Goal: Task Accomplishment & Management: Use online tool/utility

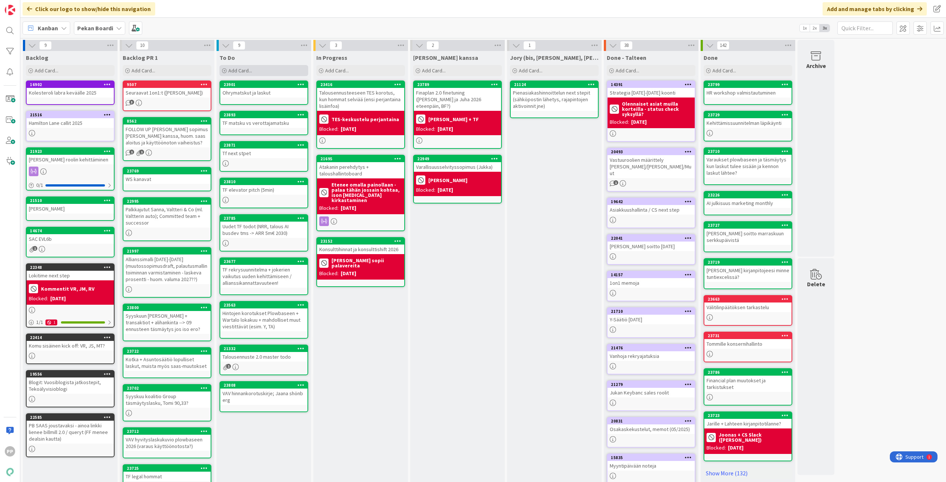
click at [263, 70] on div "Add Card..." at bounding box center [264, 70] width 89 height 11
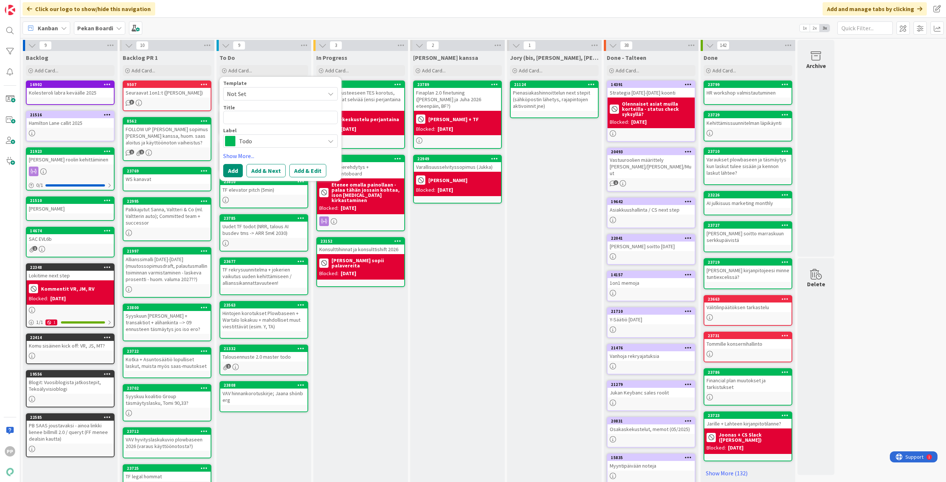
click at [268, 24] on div "Kanban Pekan Boardi 1x 2x 3x" at bounding box center [483, 28] width 926 height 20
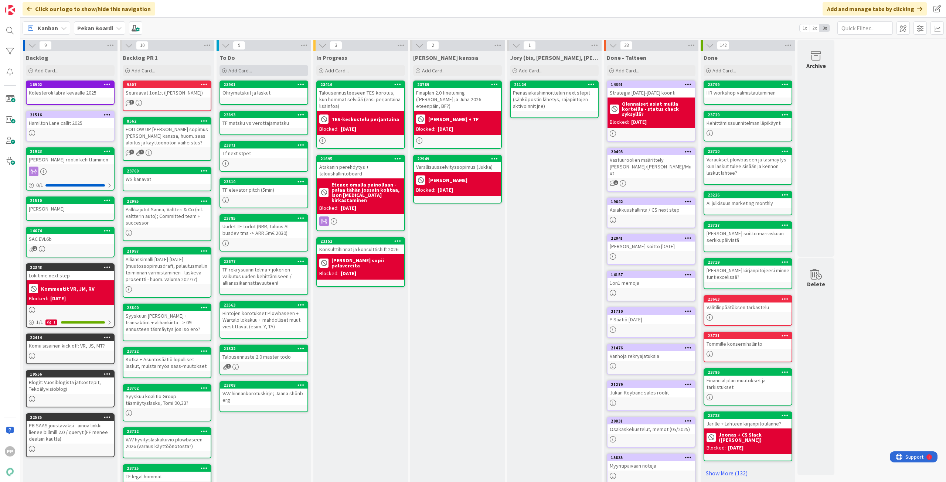
click at [280, 68] on div "Add Card..." at bounding box center [264, 70] width 89 height 11
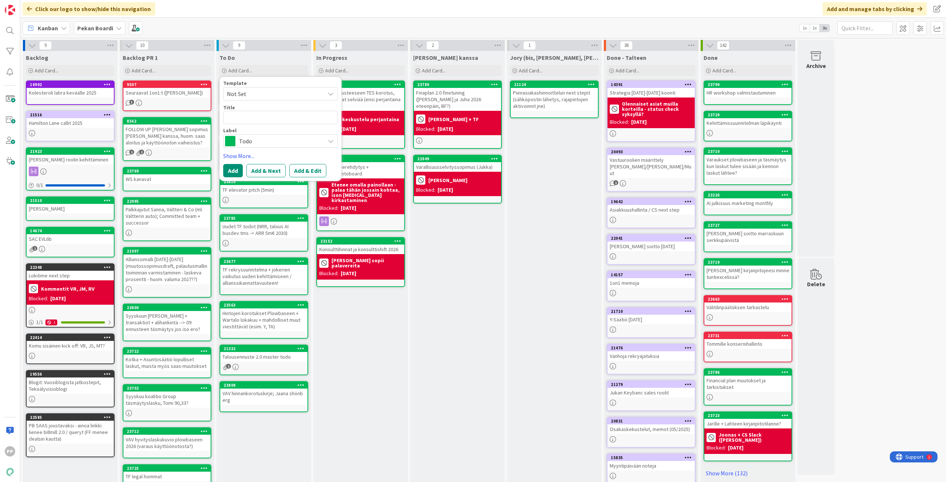
click at [278, 18] on div "Kanban Pekan Boardi 1x 2x 3x" at bounding box center [483, 28] width 926 height 20
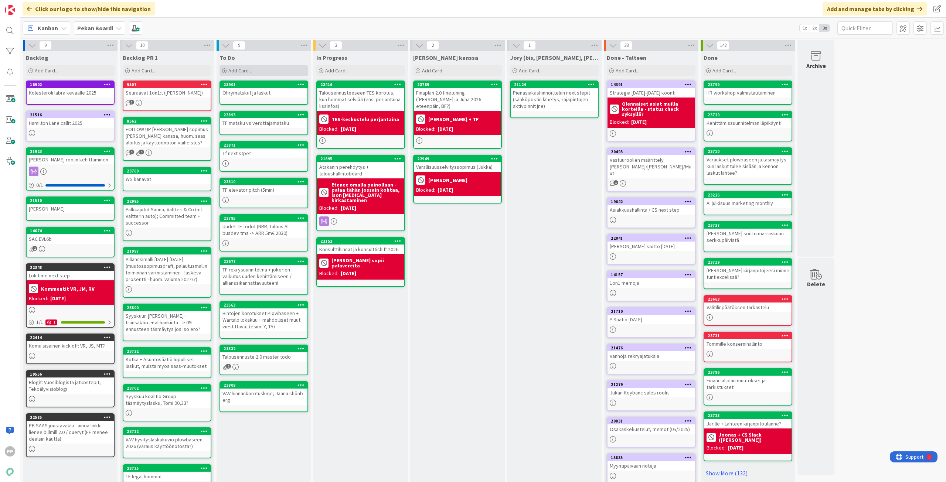
click at [265, 71] on div "Add Card..." at bounding box center [264, 70] width 89 height 11
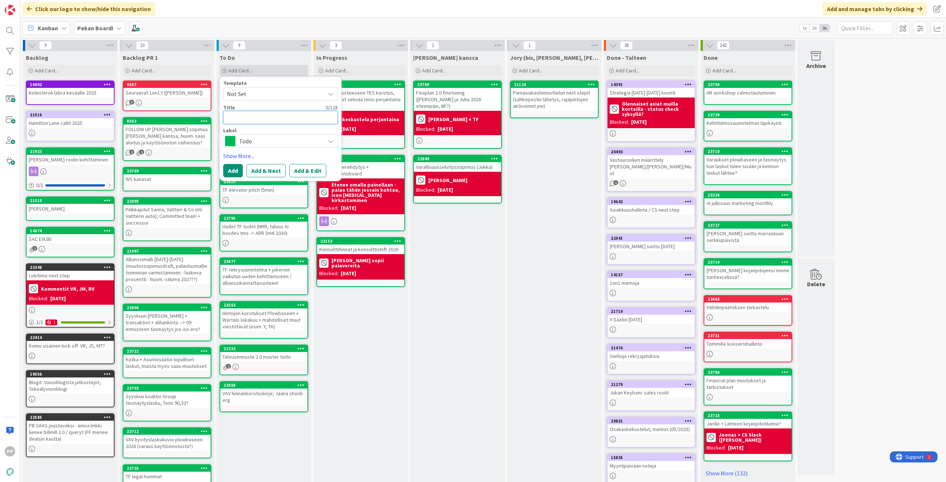
type textarea "x"
type textarea "T"
type textarea "x"
type textarea "TA"
type textarea "x"
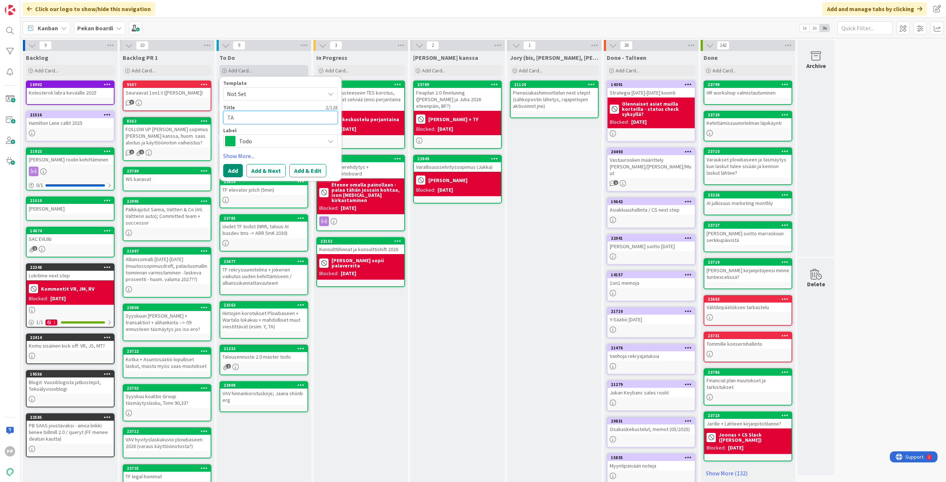
type textarea "TA"
type textarea "x"
type textarea "TA s"
type textarea "x"
type textarea "TA so"
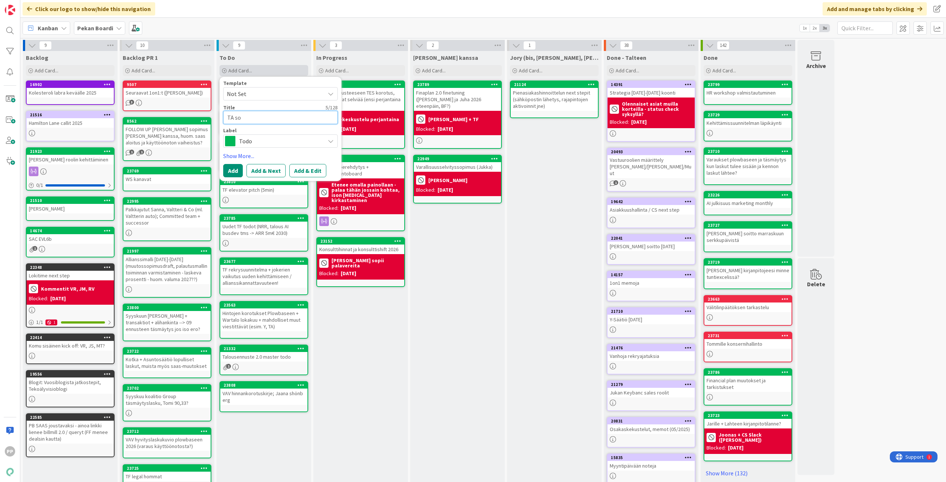
type textarea "x"
type textarea "TA sop"
type textarea "x"
type textarea "TA sopi"
type textarea "x"
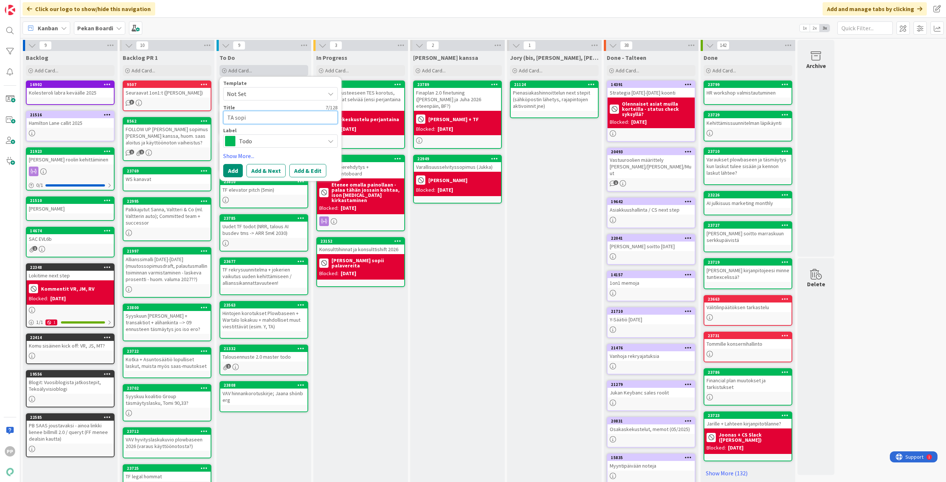
type textarea "TA sopim"
type textarea "x"
type textarea "TA sopimu"
type textarea "x"
type textarea "TA sopimus"
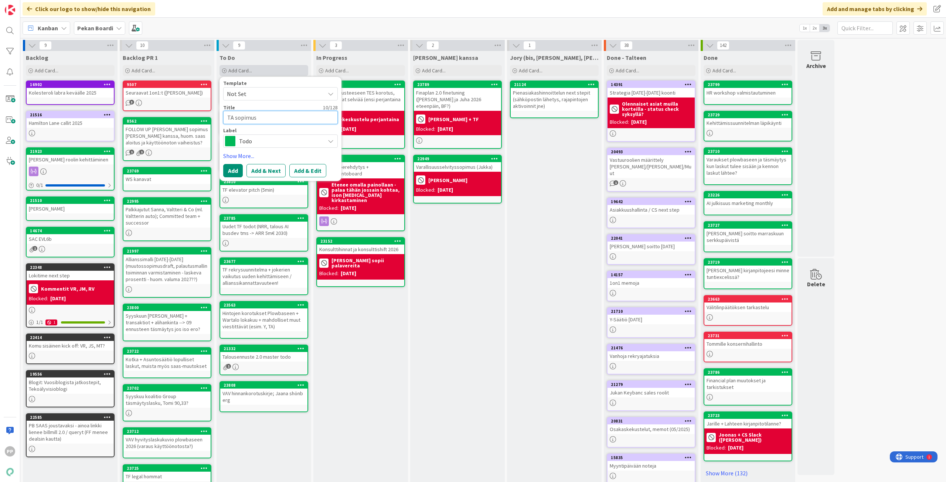
type textarea "x"
type textarea "TA sopimusm"
type textarea "x"
type textarea "TA sopimusmu"
type textarea "x"
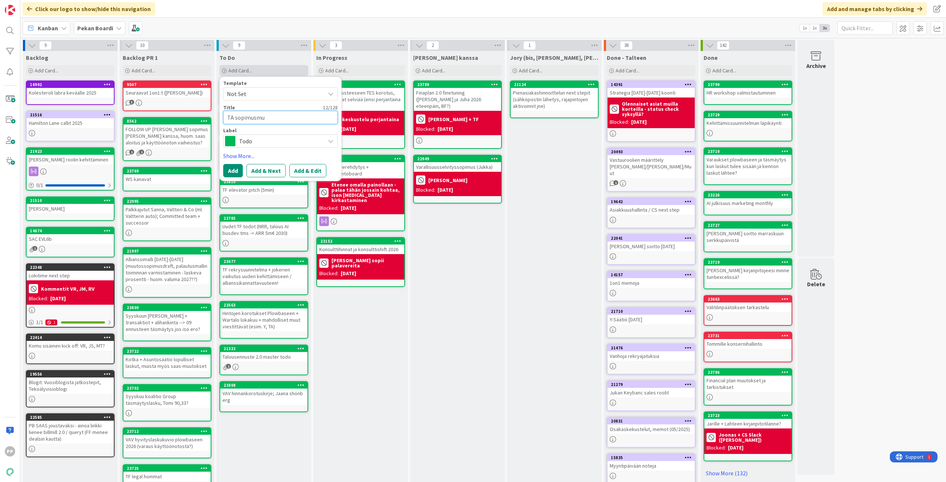
type textarea "TA sopimusmuu"
type textarea "x"
type textarea "TA sopimusmuut"
type textarea "x"
type textarea "TA sopimusmuuto"
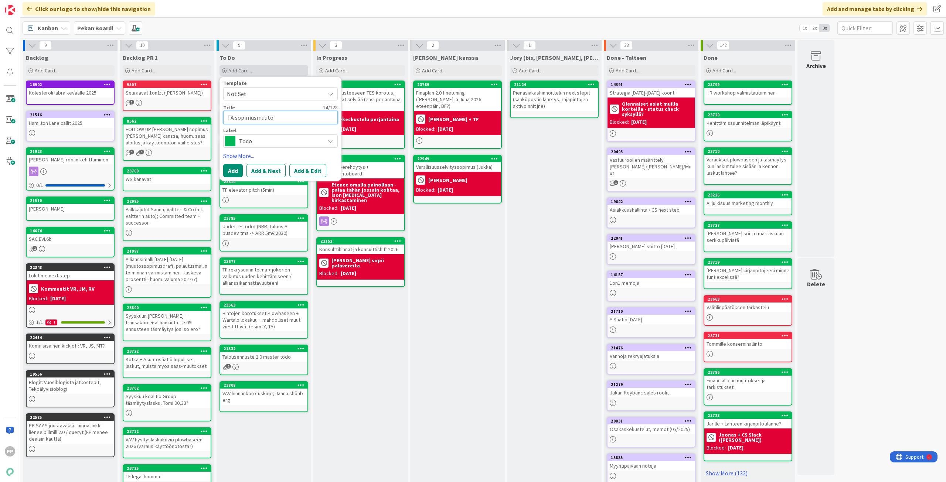
type textarea "x"
type textarea "TA sopimusmuutok"
type textarea "x"
type textarea "TA sopimusmuutoks"
type textarea "x"
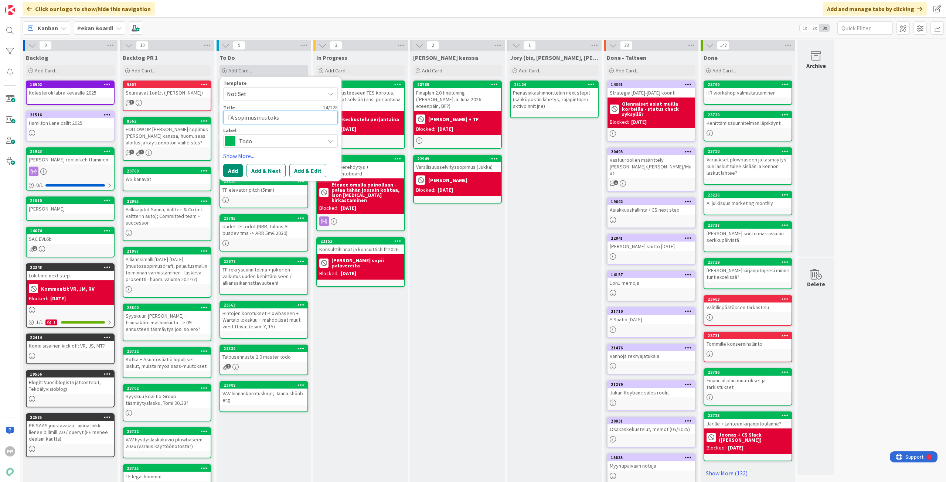
type textarea "TA sopimusmuutokse"
type textarea "x"
type textarea "TA sopimusmuutokset"
type textarea "x"
type textarea "TA sopimusmuutokset,"
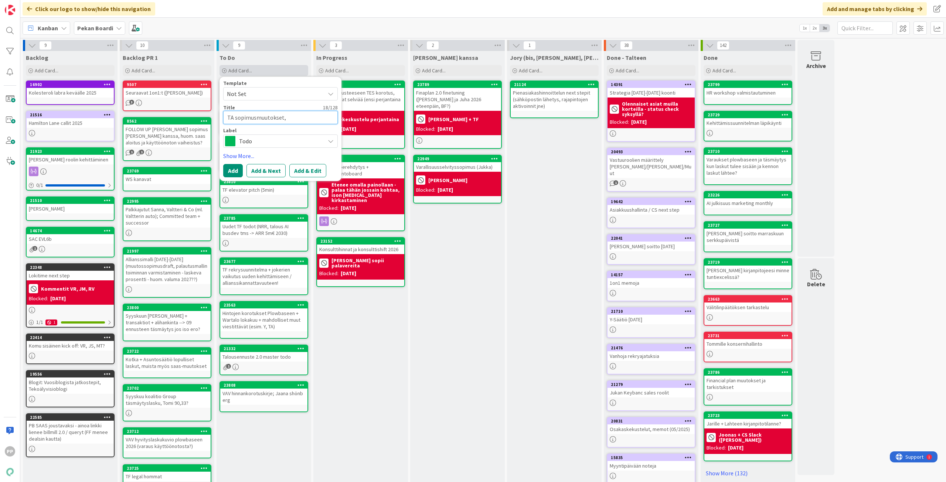
type textarea "x"
type textarea "TA sopimusmuutokset,"
type textarea "x"
type textarea "TA sopimusmuutokset, P"
type textarea "x"
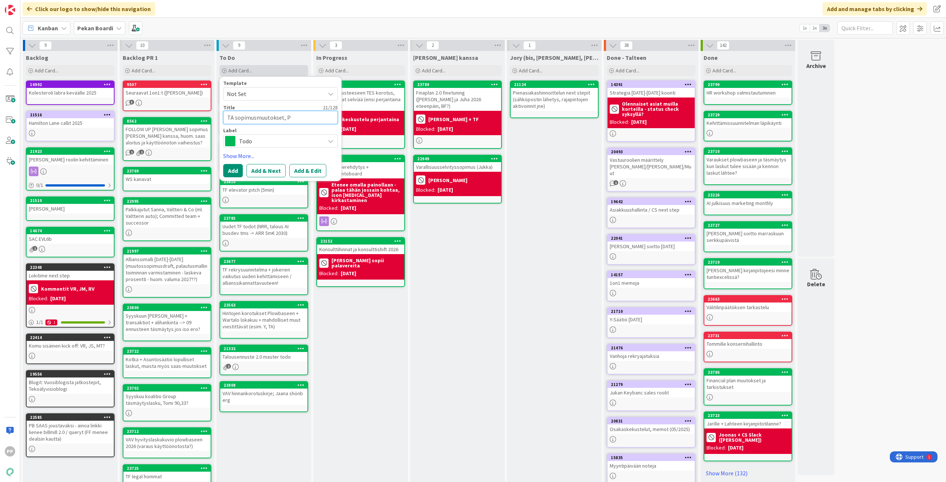
type textarea "TA sopimusmuutokset, PB"
type textarea "x"
type textarea "TA sopimusmuutokset, PB,"
type textarea "x"
type textarea "TA sopimusmuutokset, PB, T"
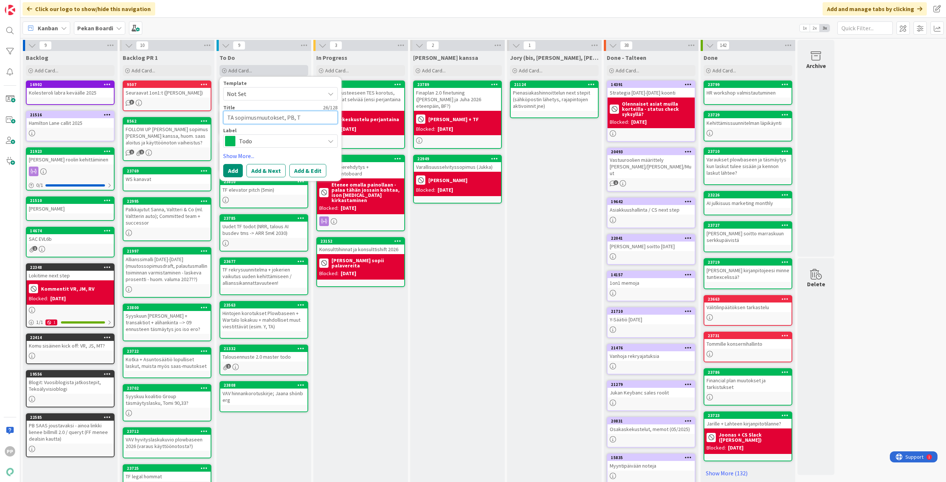
type textarea "x"
type textarea "TA sopimusmuutokset, PB, TF"
type textarea "x"
type textarea "TA sopimusmuutokset, PB, TF"
type textarea "x"
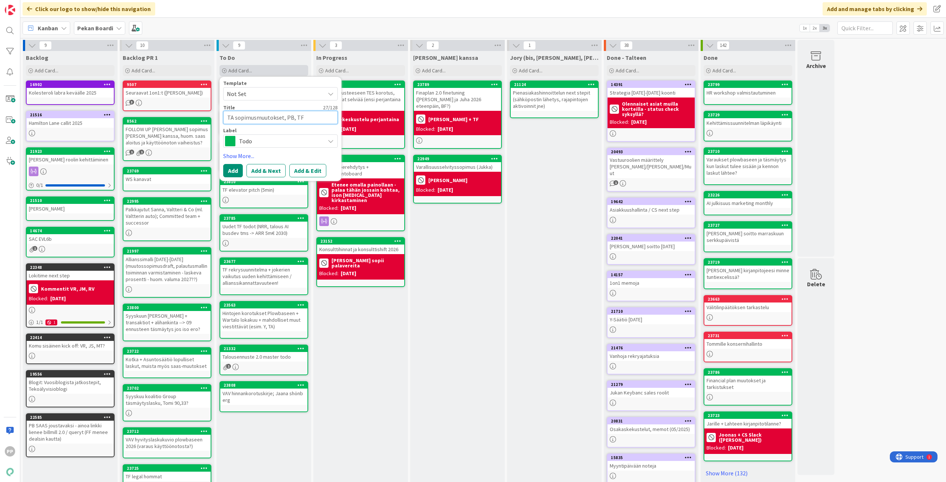
type textarea "TA sopimusmuutokset, PB, TF j"
type textarea "x"
type textarea "TA sopimusmuutokset, PB, TF ja"
type textarea "x"
type textarea "TA sopimusmuutokset, PB, TF ja"
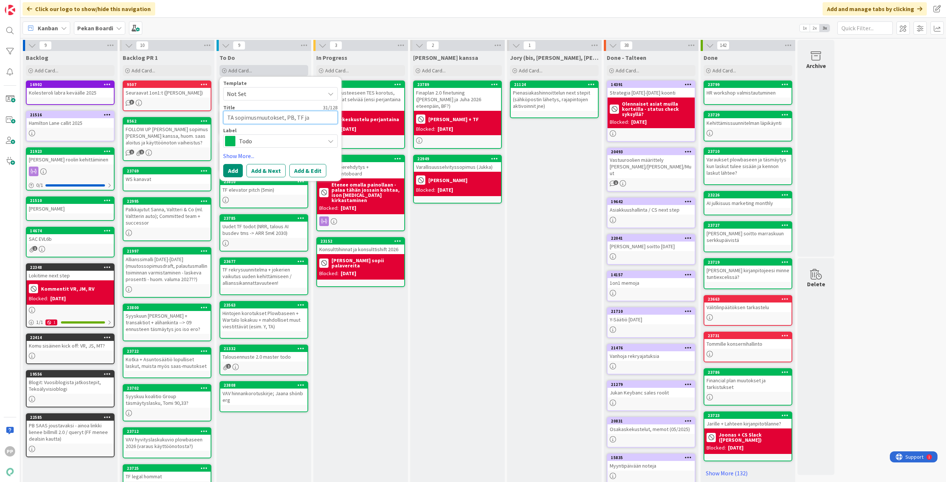
type textarea "x"
type textarea "TA sopimusmuutokset, PB, TF ja s"
type textarea "x"
type textarea "TA sopimusmuutokset, PB, TF ja so"
type textarea "x"
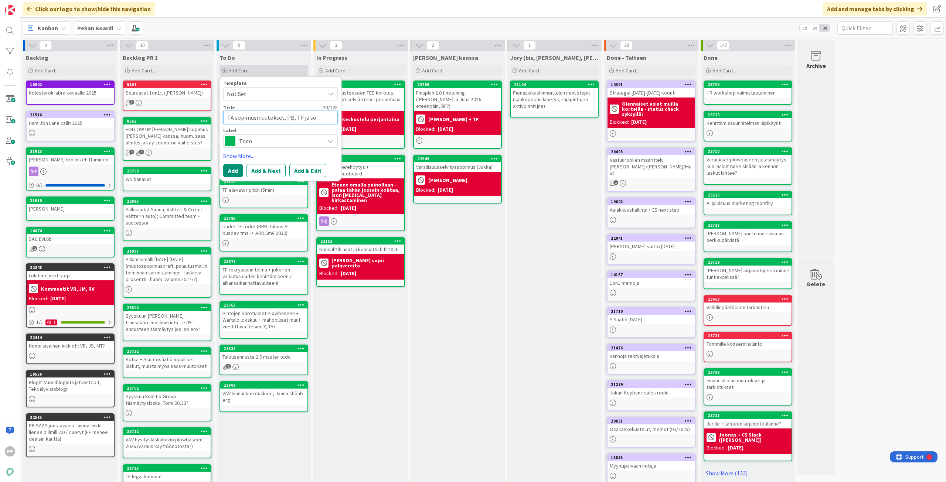
type textarea "TA sopimusmuutokset, PB, TF ja sop"
type textarea "x"
type textarea "TA sopimusmuutokset, PB, TF ja sopi"
type textarea "x"
type textarea "TA sopimusmuutokset, PB, TF ja sopim"
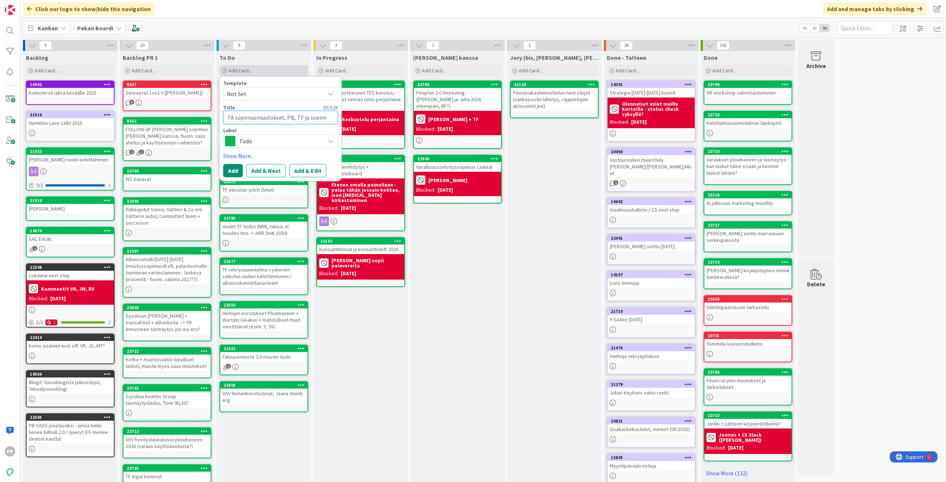
type textarea "x"
type textarea "TA sopimusmuutokset, PB, TF ja sopimu"
type textarea "x"
type textarea "TA sopimusmuutokset, PB, TF ja sopimus"
type textarea "x"
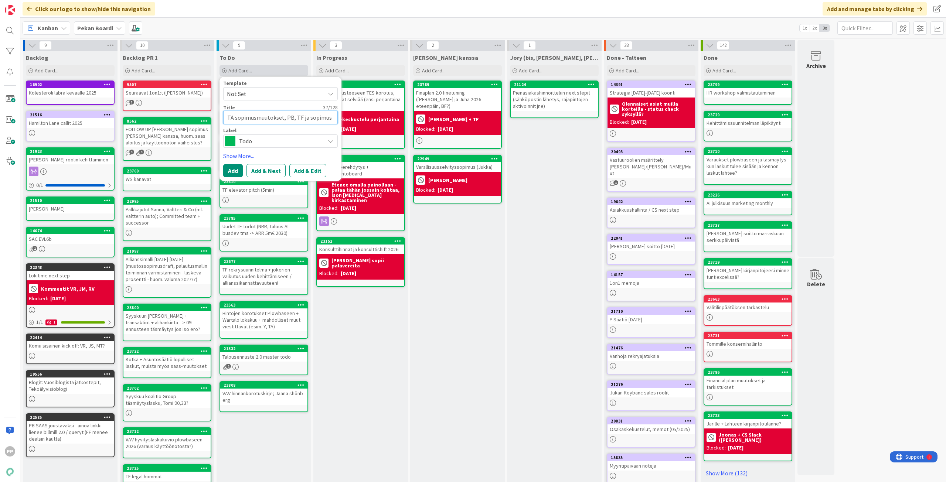
type textarea "TA sopimusmuutokset, PB, TF ja sopimusk"
type textarea "x"
type textarea "TA sopimusmuutokset, PB, TF ja sopimuska"
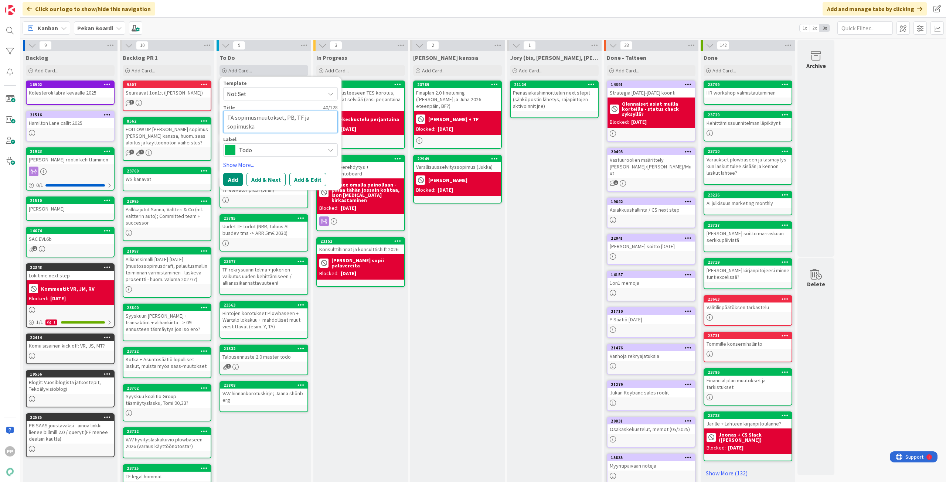
type textarea "x"
type textarea "TA sopimusmuutokset, PB, TF ja sopimuskan"
type textarea "x"
type textarea "TA sopimusmuutokset, PB, TF ja sopimuskans"
type textarea "x"
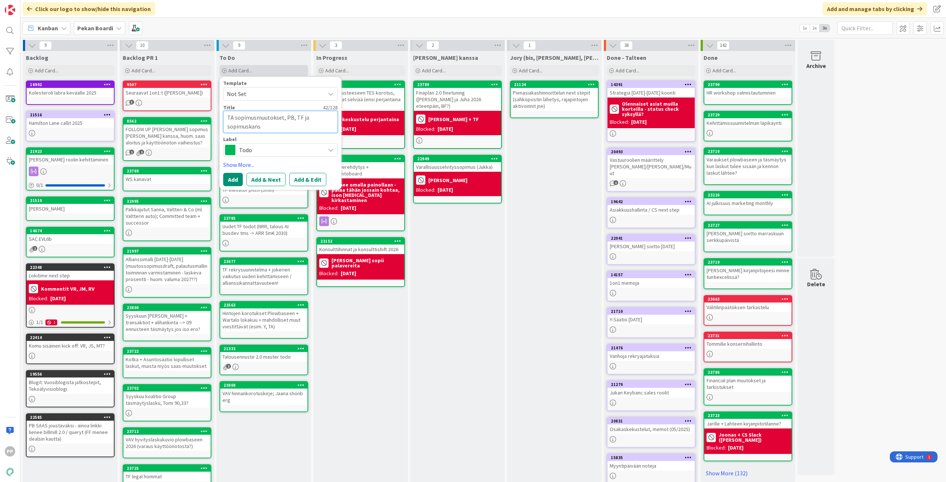
type textarea "TA sopimusmuutokset, PB, TF ja sopimuskansi"
type textarea "x"
type textarea "TA sopimusmuutokset, PB, TF ja sopimuskansio"
type textarea "x"
type textarea "TA sopimusmuutokset, PB, TF ja sopimuskansiot"
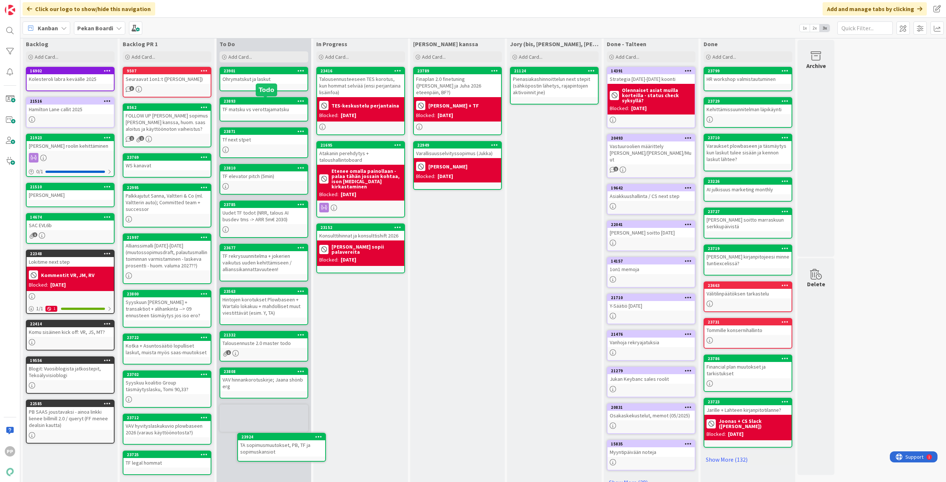
scroll to position [23, 0]
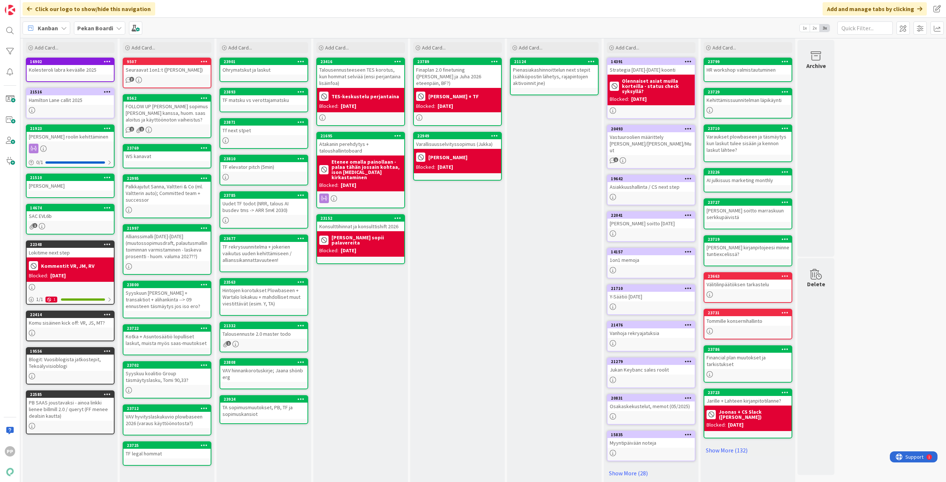
click at [458, 320] on div "[PERSON_NAME] kanssa Add Card... 23789 Finaplan 2.0 finetuning ([PERSON_NAME] j…" at bounding box center [457, 256] width 95 height 457
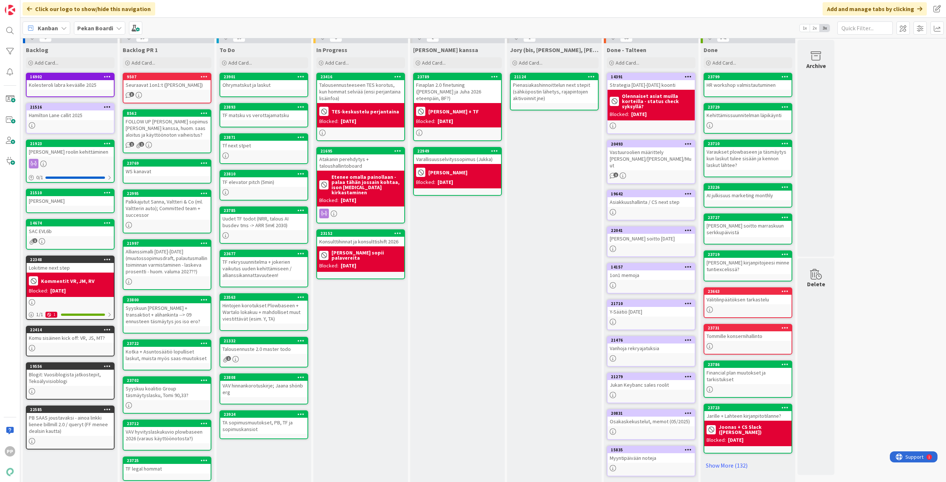
scroll to position [0, 0]
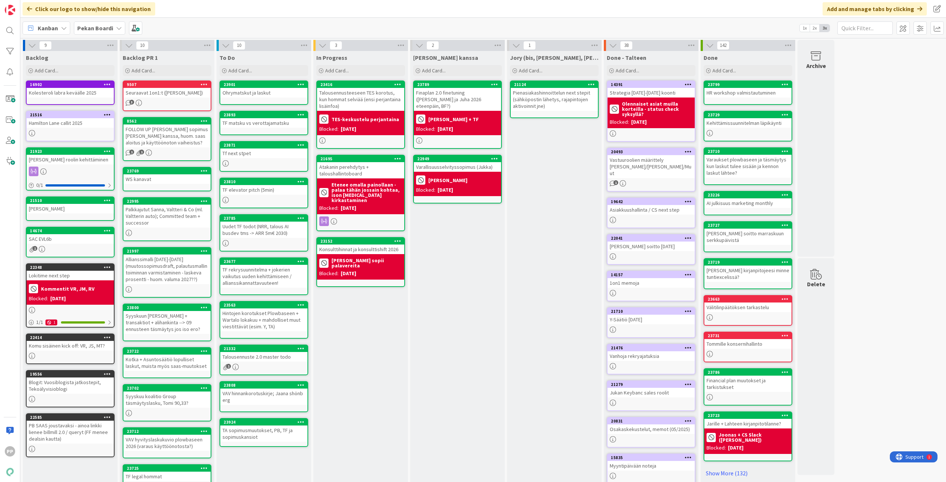
click at [386, 359] on div "In Progress Add Card... 23416 Talousennusteeseen TES korotus, kun hommat selviä…" at bounding box center [361, 279] width 95 height 457
click at [367, 341] on div "In Progress Add Card... 23416 Talousennusteeseen TES korotus, kun hommat selviä…" at bounding box center [361, 279] width 95 height 457
click at [352, 335] on div "In Progress Add Card... 23416 Talousennusteeseen TES korotus, kun hommat selviä…" at bounding box center [361, 279] width 95 height 457
click at [338, 379] on div "In Progress Add Card... 23416 Talousennusteeseen TES korotus, kun hommat selviä…" at bounding box center [361, 279] width 95 height 457
click at [346, 349] on div "In Progress Add Card... 23416 Talousennusteeseen TES korotus, kun hommat selviä…" at bounding box center [361, 279] width 95 height 457
